Goal: Task Accomplishment & Management: Manage account settings

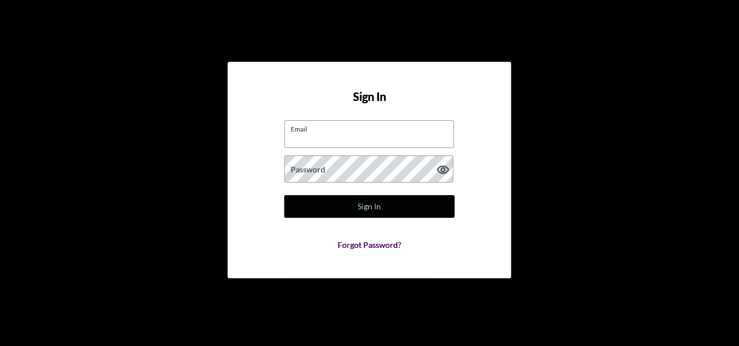
type input "[EMAIL_ADDRESS][DOMAIN_NAME]"
click at [353, 213] on button "Sign In" at bounding box center [369, 206] width 170 height 23
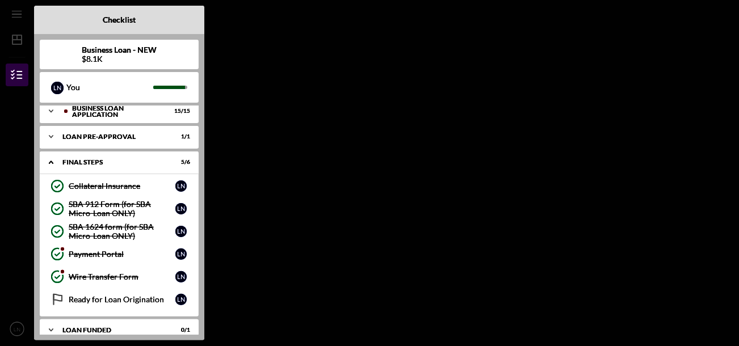
scroll to position [66, 0]
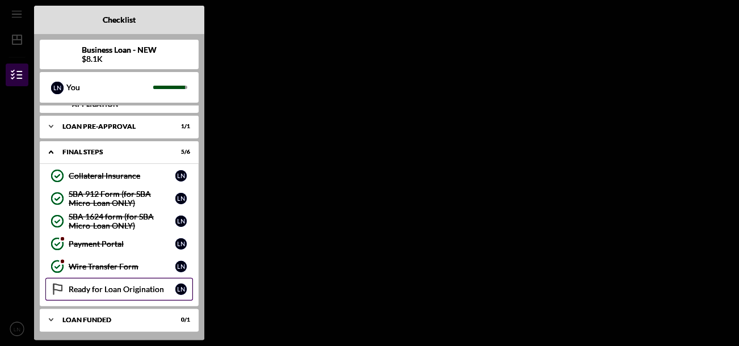
click at [85, 289] on div "Ready for Loan Origination" at bounding box center [122, 289] width 107 height 9
